Goal: Answer question/provide support: Share knowledge or assist other users

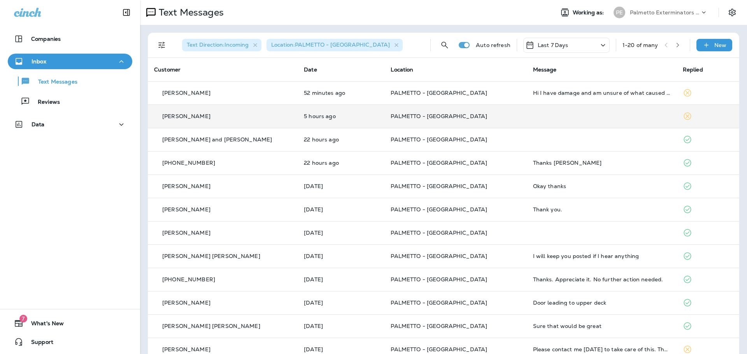
click at [492, 116] on p "PALMETTO - [GEOGRAPHIC_DATA]" at bounding box center [456, 116] width 130 height 6
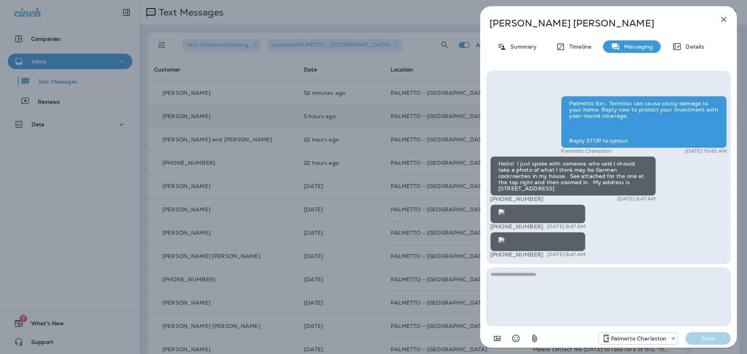
scroll to position [0, 0]
click at [725, 21] on icon "button" at bounding box center [723, 19] width 5 height 5
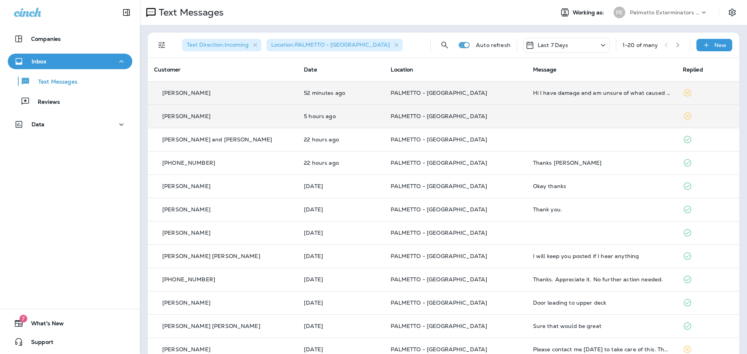
click at [485, 94] on p "PALMETTO - [GEOGRAPHIC_DATA]" at bounding box center [456, 93] width 130 height 6
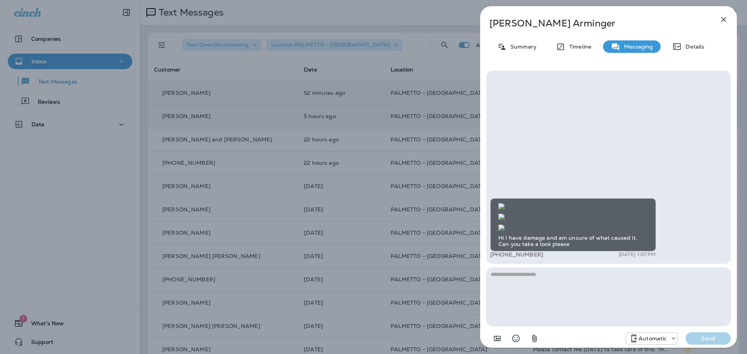
scroll to position [-605, 0]
click at [722, 19] on icon "button" at bounding box center [723, 19] width 9 height 9
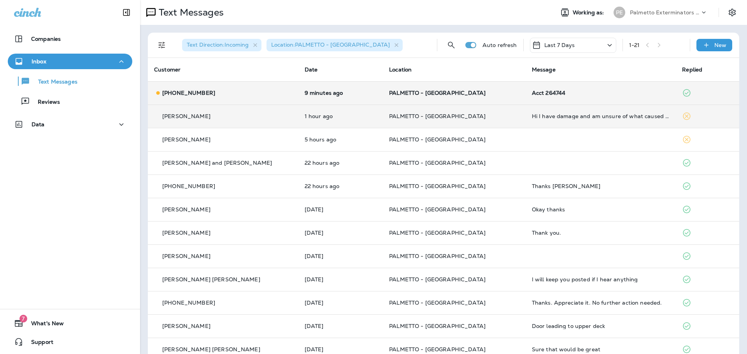
click at [248, 87] on td "[PHONE_NUMBER]" at bounding box center [223, 92] width 151 height 23
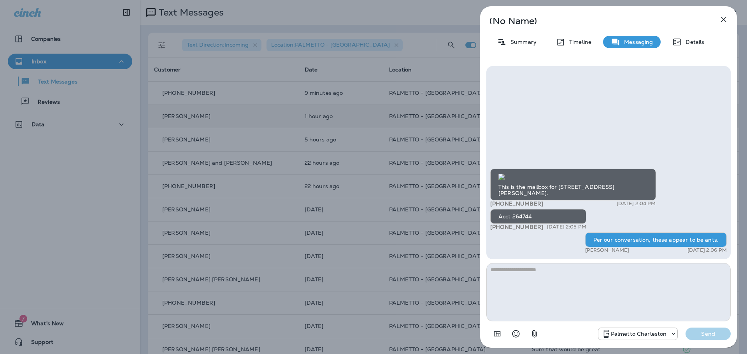
scroll to position [-52, 0]
click at [505, 176] on img at bounding box center [501, 177] width 6 height 6
click at [722, 22] on icon "button" at bounding box center [723, 19] width 9 height 9
